Goal: Browse casually: Explore the website without a specific task or goal

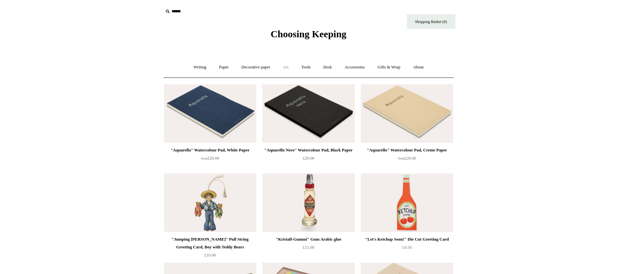
click at [284, 68] on link "Art +" at bounding box center [285, 67] width 17 height 17
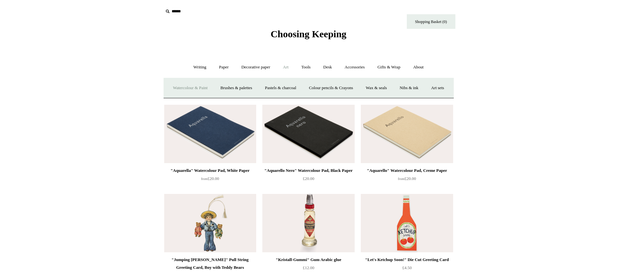
click at [203, 88] on link "Watercolour & Paint" at bounding box center [190, 87] width 46 height 17
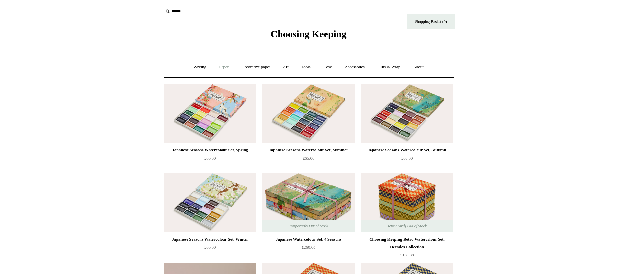
click at [218, 65] on link "Paper +" at bounding box center [223, 67] width 21 height 17
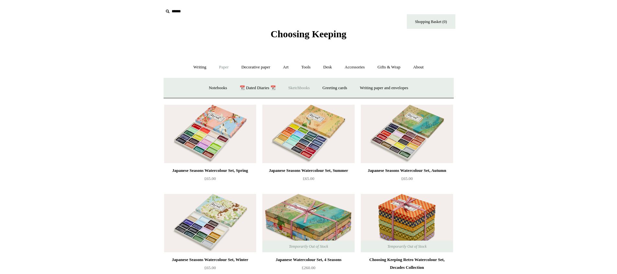
click at [296, 87] on link "Sketchbooks +" at bounding box center [298, 87] width 33 height 17
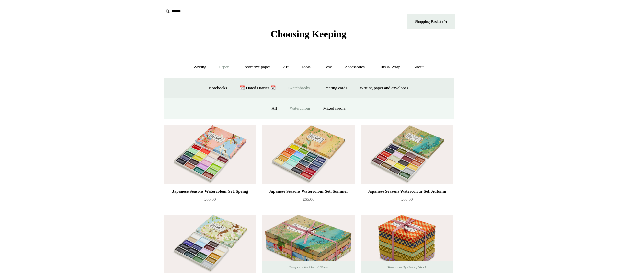
click at [299, 103] on link "Watercolour" at bounding box center [300, 108] width 32 height 17
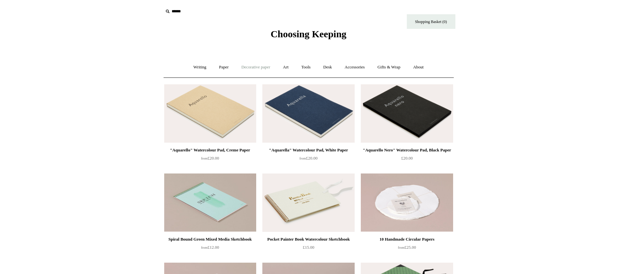
click at [270, 65] on link "Decorative paper +" at bounding box center [255, 67] width 40 height 17
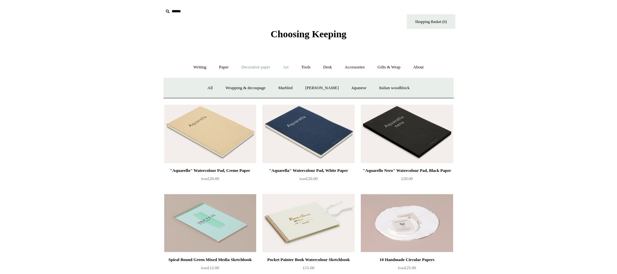
click at [282, 69] on link "Art +" at bounding box center [285, 67] width 17 height 17
click at [297, 88] on link "Pastels & charcoal" at bounding box center [280, 87] width 43 height 17
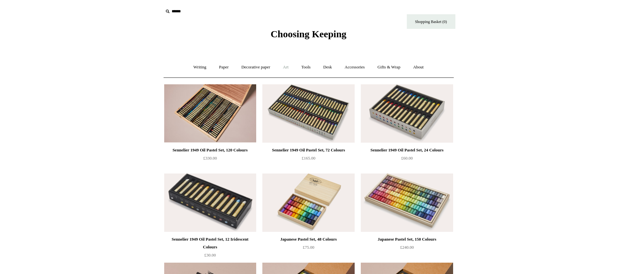
click at [288, 66] on link "Art +" at bounding box center [285, 67] width 17 height 17
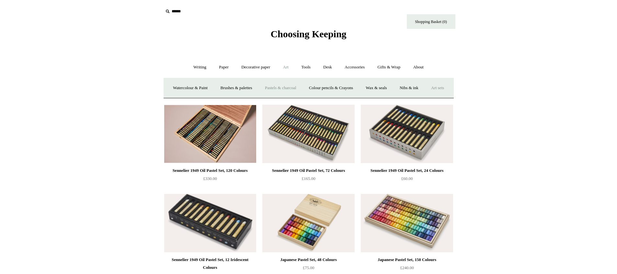
click at [425, 96] on link "Art sets" at bounding box center [437, 87] width 25 height 17
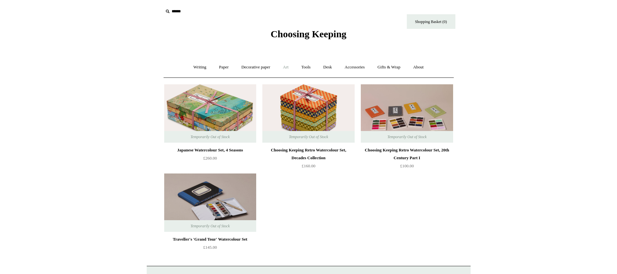
click at [288, 64] on link "Art +" at bounding box center [285, 67] width 17 height 17
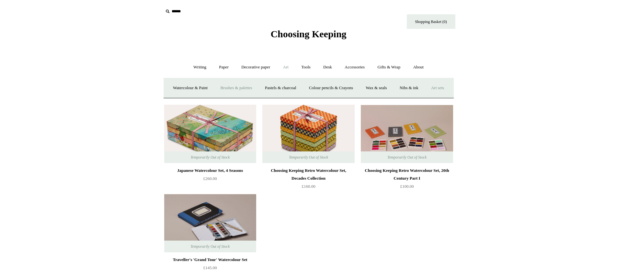
click at [254, 90] on link "Brushes & palettes" at bounding box center [235, 87] width 43 height 17
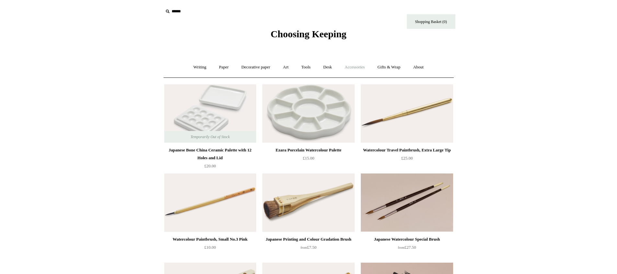
click at [359, 72] on link "Accessories +" at bounding box center [355, 67] width 32 height 17
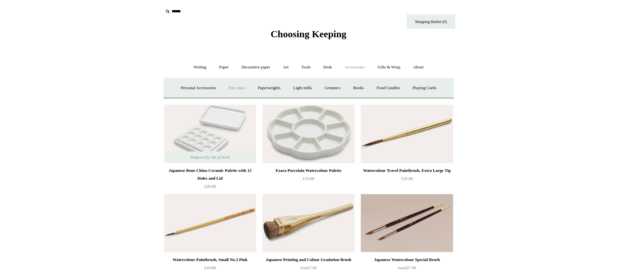
click at [228, 89] on link "Pen cases" at bounding box center [237, 87] width 28 height 17
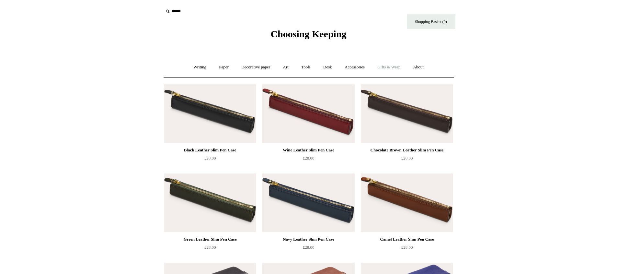
click at [396, 65] on link "Gifts & Wrap +" at bounding box center [388, 67] width 35 height 17
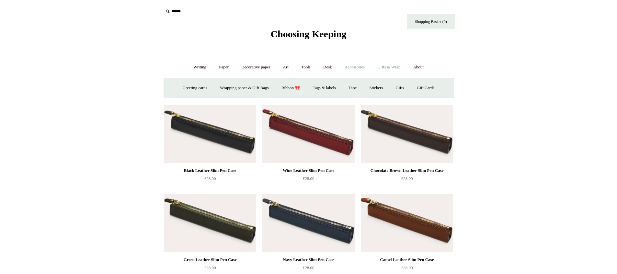
click at [358, 65] on link "Accessories +" at bounding box center [355, 67] width 32 height 17
click at [386, 71] on link "Gifts & Wrap +" at bounding box center [388, 67] width 35 height 17
click at [365, 68] on link "Accessories +" at bounding box center [355, 67] width 32 height 17
click at [397, 70] on link "Gifts & Wrap +" at bounding box center [388, 67] width 35 height 17
click at [344, 69] on link "Accessories +" at bounding box center [355, 67] width 32 height 17
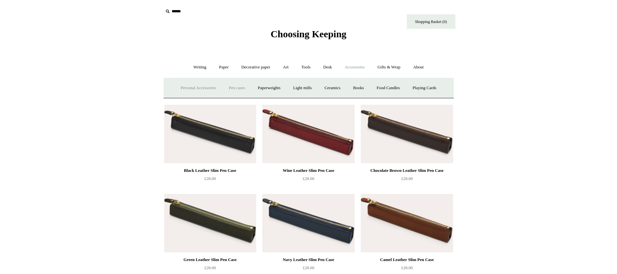
click at [178, 94] on link "Personal Accessories +" at bounding box center [198, 87] width 47 height 17
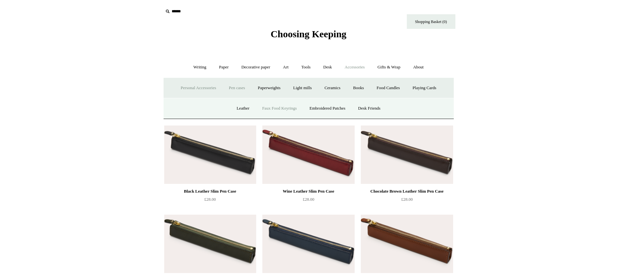
click at [281, 106] on link "Faux Food Keyrings" at bounding box center [279, 108] width 46 height 17
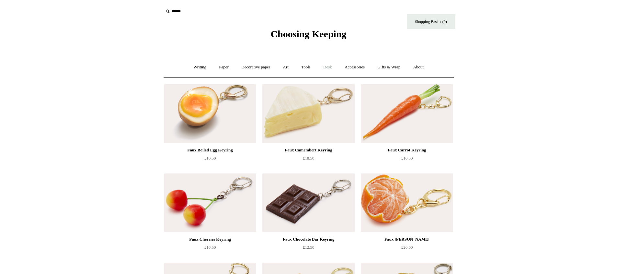
click at [325, 67] on link "Desk +" at bounding box center [327, 67] width 20 height 17
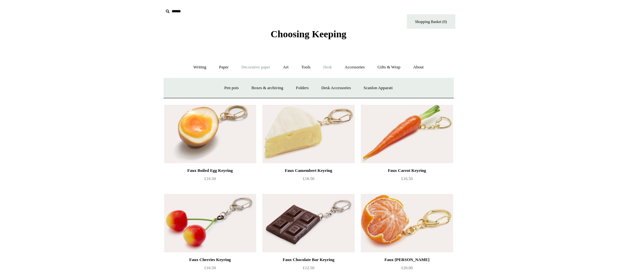
click at [243, 70] on link "Decorative paper +" at bounding box center [255, 67] width 40 height 17
click at [226, 72] on link "Paper +" at bounding box center [223, 67] width 21 height 17
click at [257, 87] on link "📆 Dated Diaries 📆" at bounding box center [257, 87] width 47 height 17
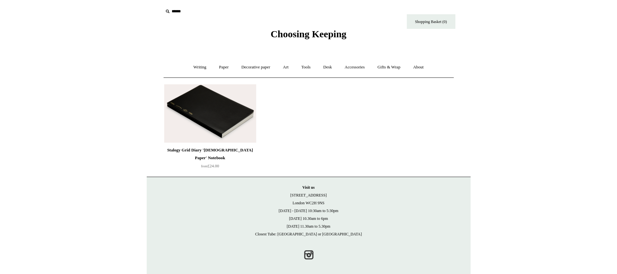
click at [201, 115] on img at bounding box center [210, 113] width 92 height 58
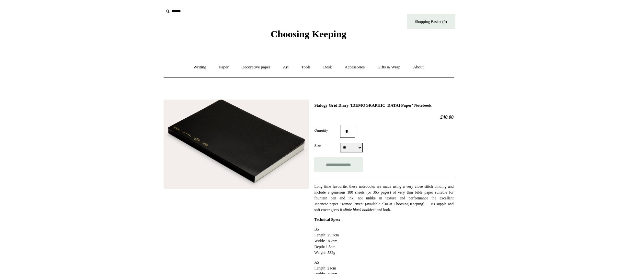
click at [273, 112] on img at bounding box center [235, 143] width 145 height 89
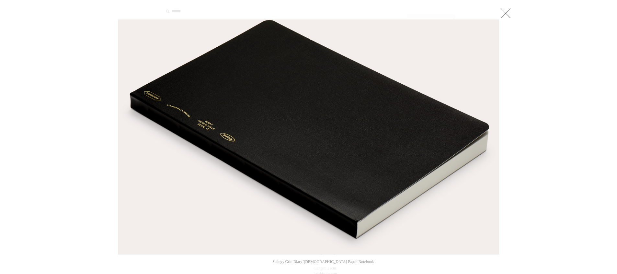
click at [600, 107] on div at bounding box center [308, 246] width 617 height 493
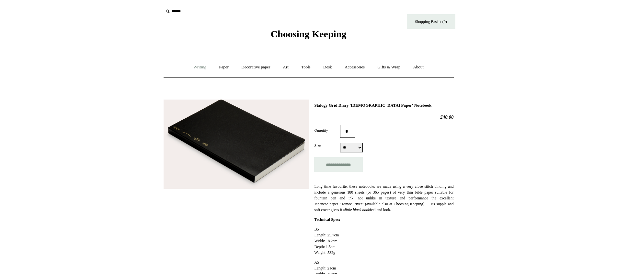
click at [196, 65] on link "Writing +" at bounding box center [199, 67] width 25 height 17
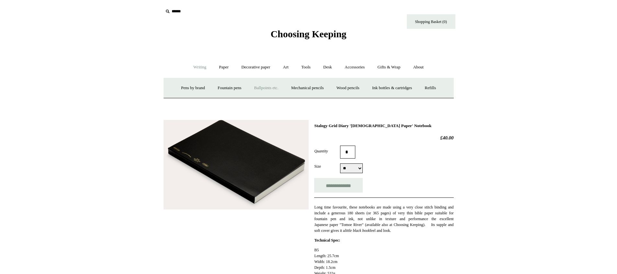
click at [256, 87] on link "Ballpoints etc. +" at bounding box center [266, 87] width 36 height 17
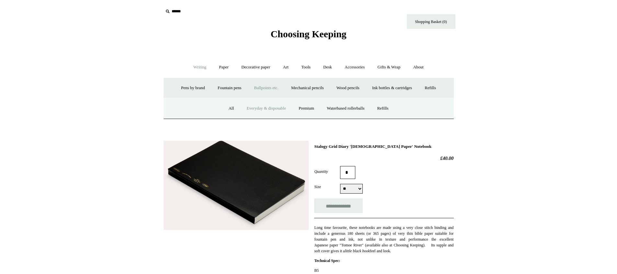
click at [267, 112] on link "Everyday & disposable" at bounding box center [266, 108] width 51 height 17
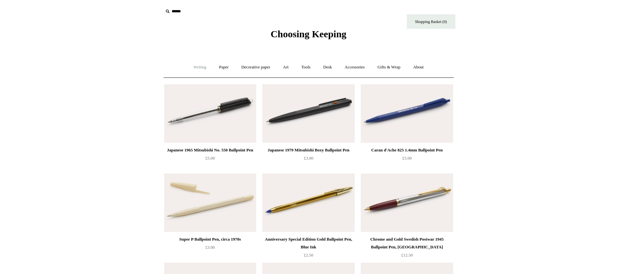
click at [201, 66] on link "Writing +" at bounding box center [199, 67] width 25 height 17
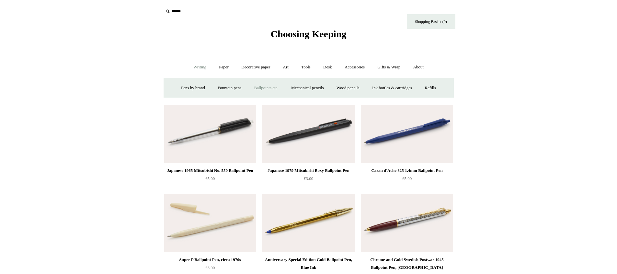
click at [262, 93] on link "Ballpoints etc. +" at bounding box center [266, 87] width 36 height 17
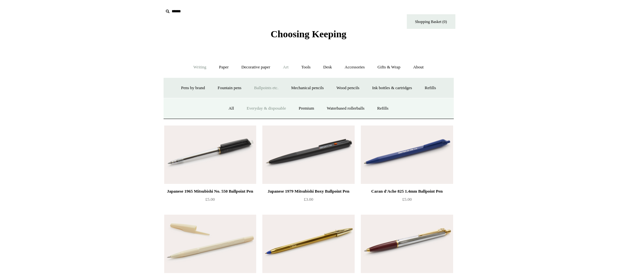
click at [286, 67] on link "Art +" at bounding box center [285, 67] width 17 height 17
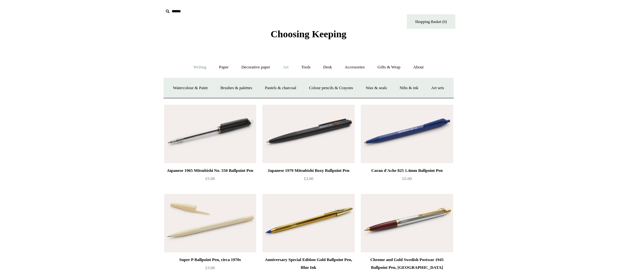
click at [202, 69] on link "Writing +" at bounding box center [199, 67] width 25 height 17
click at [181, 85] on link "Pens by brand +" at bounding box center [193, 87] width 36 height 17
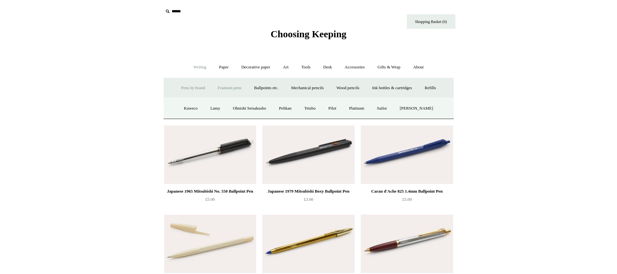
click at [232, 88] on link "Fountain pens +" at bounding box center [229, 87] width 35 height 17
click at [267, 92] on link "Ballpoints etc. +" at bounding box center [266, 87] width 36 height 17
click at [310, 92] on link "Mechanical pencils +" at bounding box center [307, 87] width 44 height 17
click at [385, 90] on link "Ink bottles & cartridges +" at bounding box center [391, 87] width 51 height 17
click at [429, 88] on link "Refills +" at bounding box center [430, 87] width 23 height 17
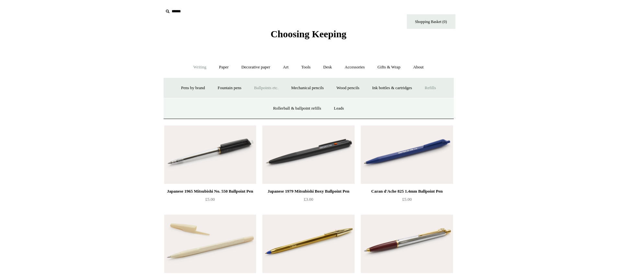
click at [263, 88] on link "Ballpoints etc. +" at bounding box center [266, 87] width 36 height 17
click at [225, 108] on link "All" at bounding box center [231, 108] width 17 height 17
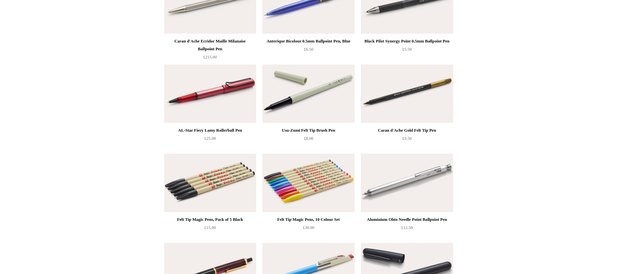
scroll to position [2256, 0]
